Goal: Find specific page/section: Find specific page/section

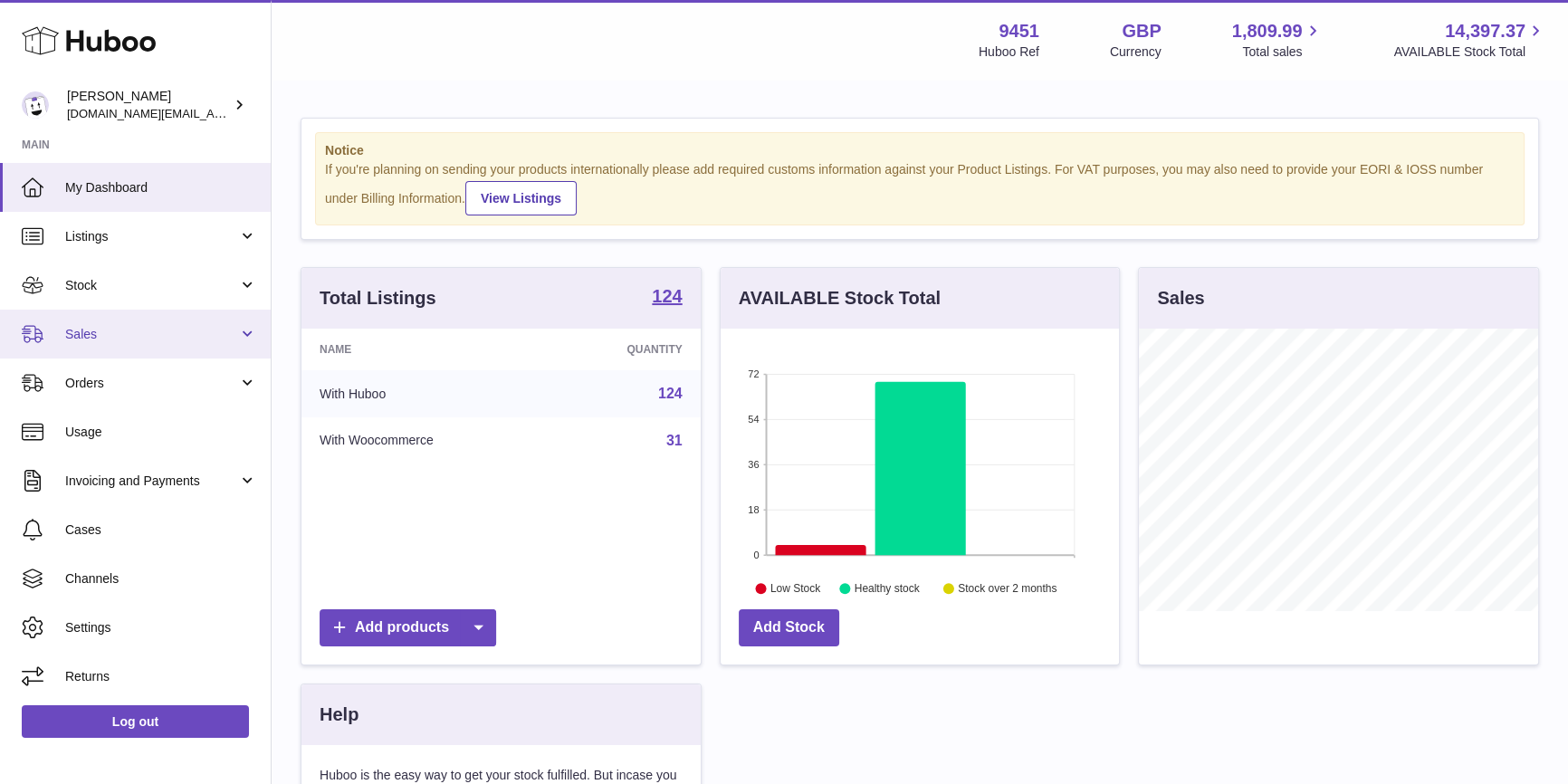
click at [121, 330] on span "Sales" at bounding box center [152, 335] width 173 height 17
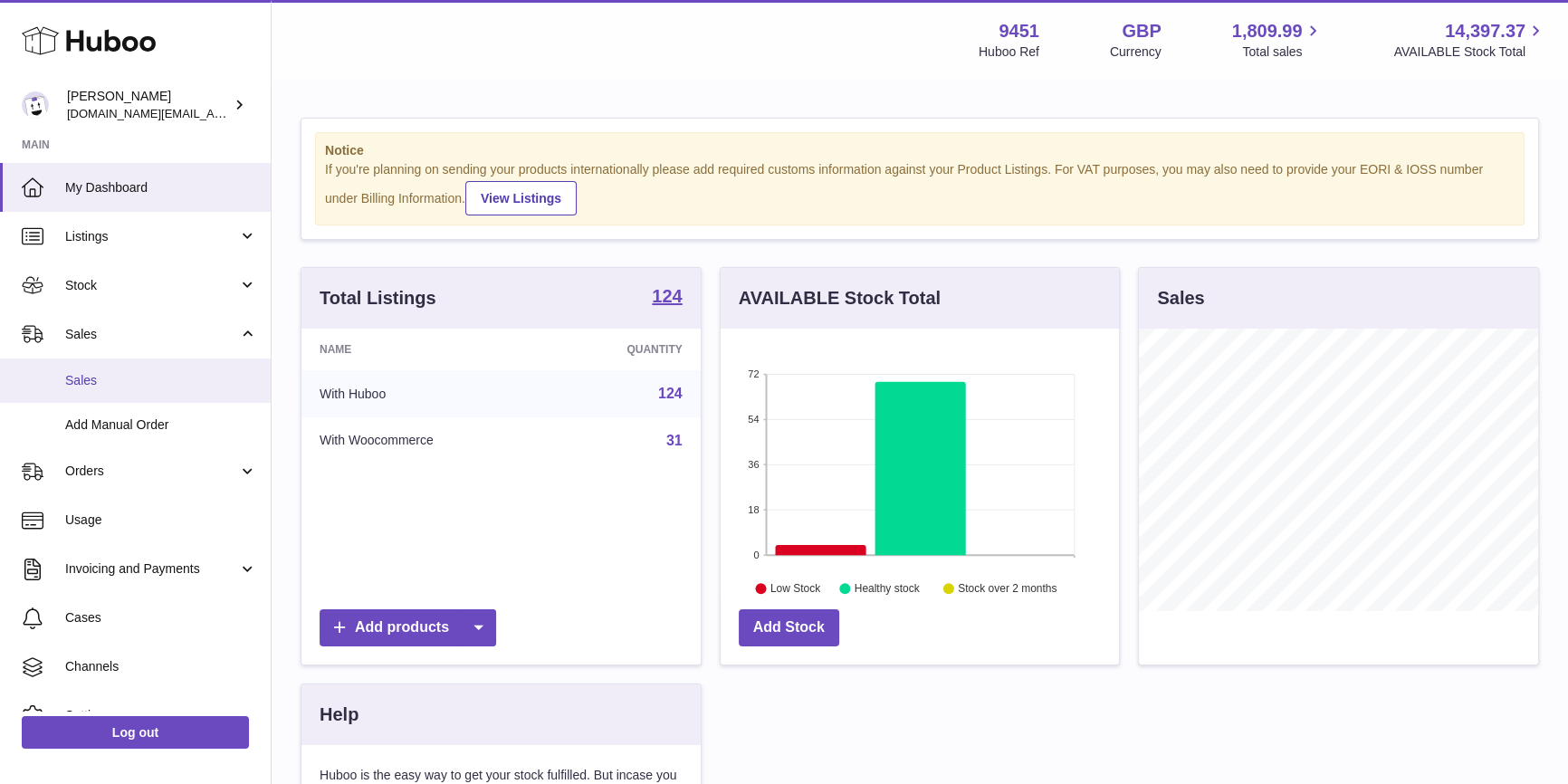
scroll to position [905232, 905115]
click at [102, 380] on span "Sales" at bounding box center [162, 381] width 192 height 17
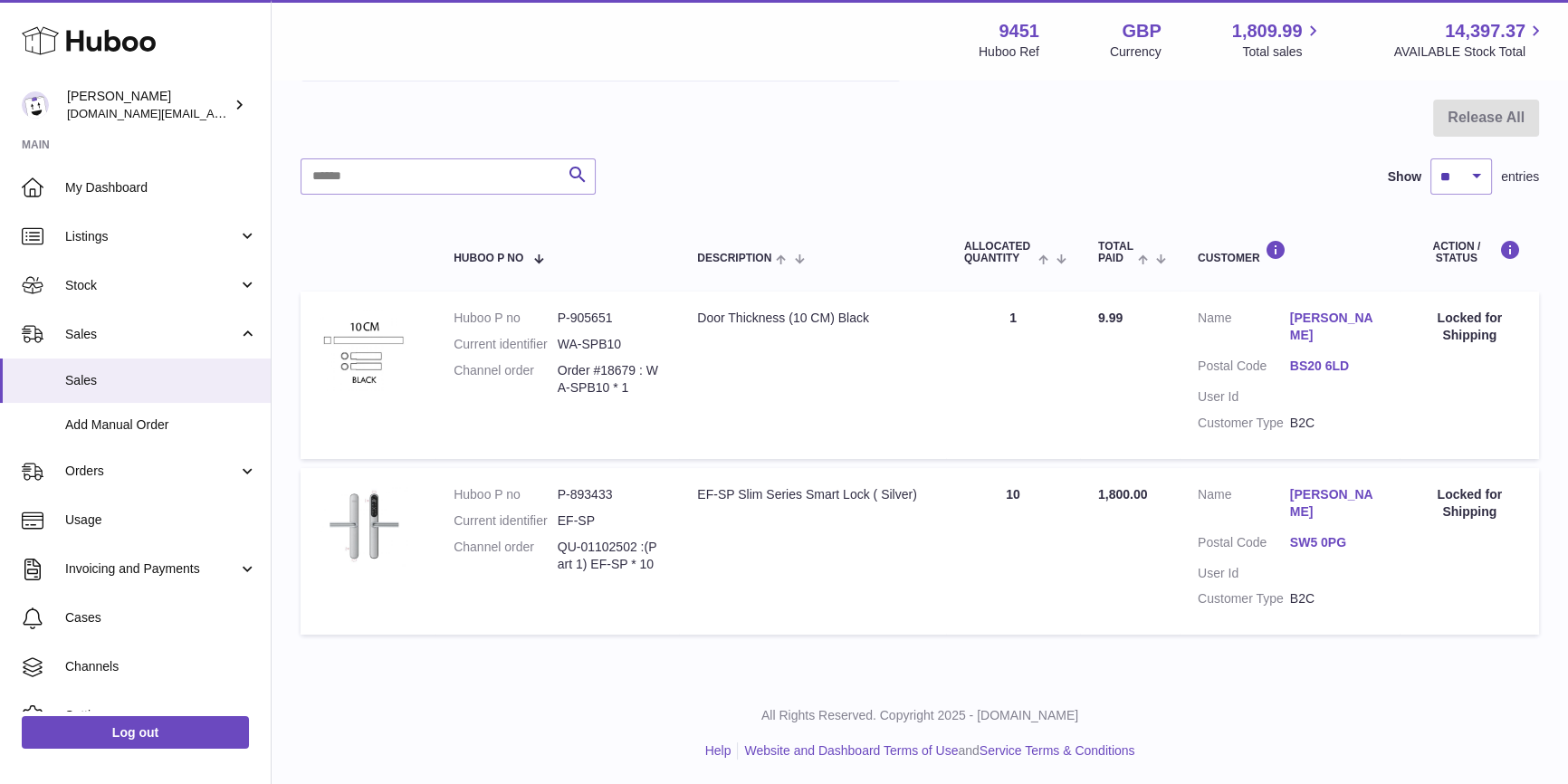
scroll to position [163, 0]
